Goal: Information Seeking & Learning: Compare options

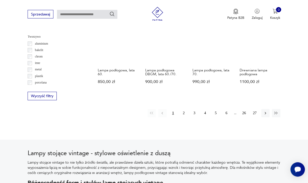
scroll to position [429, 0]
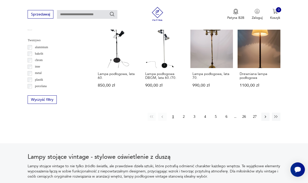
click at [185, 119] on button "2" at bounding box center [183, 117] width 8 height 8
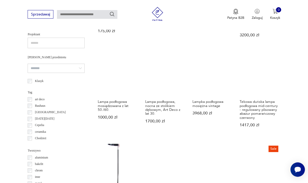
scroll to position [325, 0]
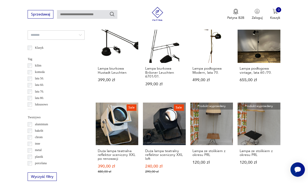
scroll to position [132, 0]
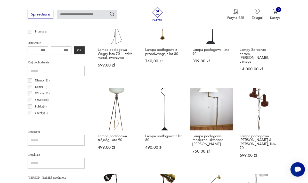
scroll to position [193, 0]
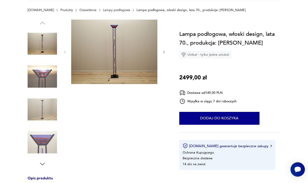
scroll to position [77, 0]
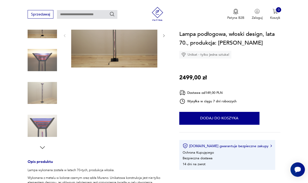
click at [36, 66] on img at bounding box center [42, 59] width 29 height 29
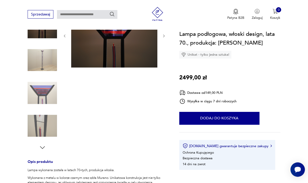
click at [38, 97] on img at bounding box center [42, 92] width 29 height 29
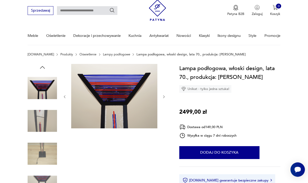
scroll to position [23, 0]
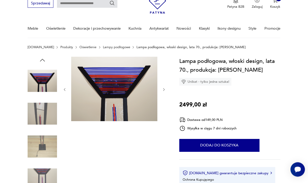
click at [37, 79] on img at bounding box center [42, 81] width 29 height 29
click at [39, 118] on img at bounding box center [42, 113] width 29 height 29
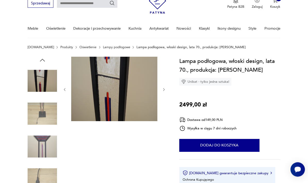
scroll to position [24, 0]
click at [35, 113] on img at bounding box center [42, 113] width 29 height 29
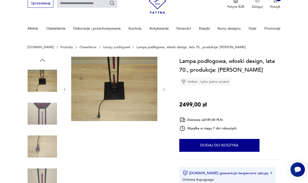
click at [38, 140] on img at bounding box center [42, 146] width 29 height 29
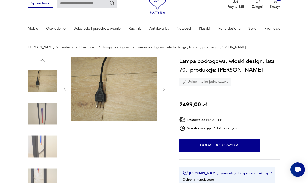
click at [38, 168] on img at bounding box center [42, 179] width 29 height 29
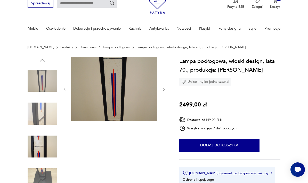
click at [34, 148] on img at bounding box center [42, 146] width 29 height 29
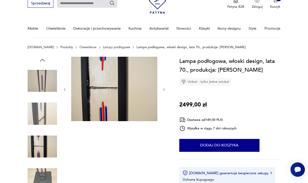
click at [37, 115] on img at bounding box center [42, 113] width 29 height 29
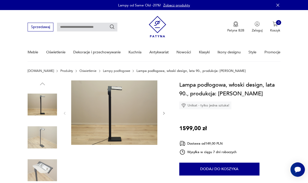
click at [44, 164] on img at bounding box center [42, 170] width 29 height 29
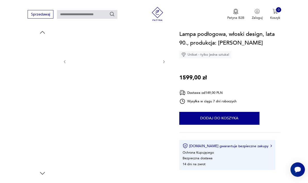
scroll to position [53, 0]
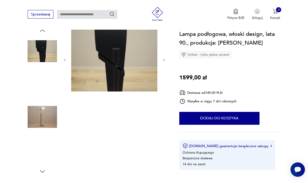
click at [33, 116] on img at bounding box center [42, 116] width 29 height 29
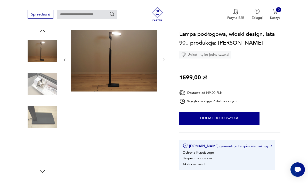
click at [34, 50] on img at bounding box center [42, 51] width 29 height 29
click at [41, 51] on img at bounding box center [42, 51] width 29 height 29
click at [32, 49] on img at bounding box center [42, 51] width 29 height 29
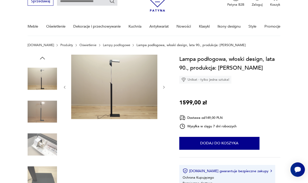
scroll to position [0, 0]
